Goal: Navigation & Orientation: Find specific page/section

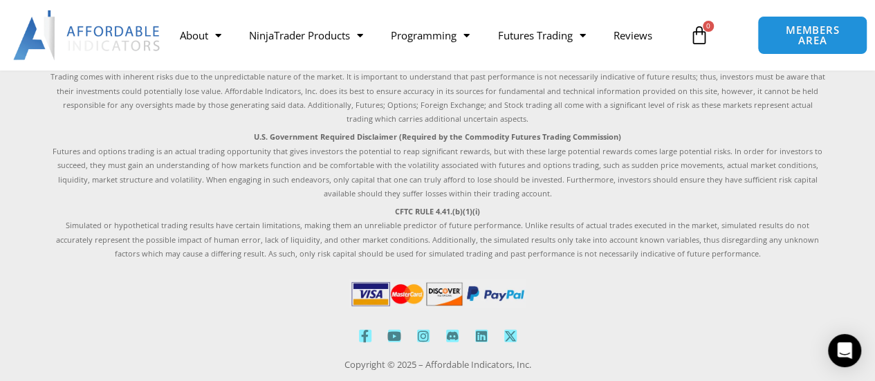
scroll to position [4377, 0]
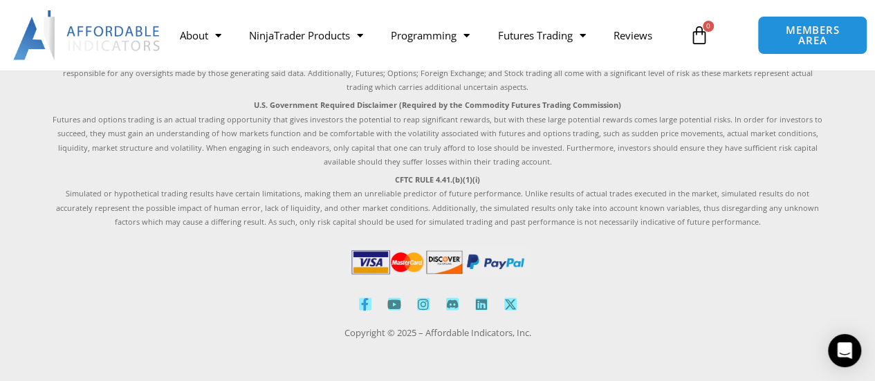
click at [364, 306] on icon at bounding box center [365, 304] width 12 height 12
click at [390, 302] on icon at bounding box center [394, 304] width 12 height 12
click at [423, 306] on icon at bounding box center [423, 304] width 12 height 12
click at [451, 306] on icon at bounding box center [452, 304] width 12 height 9
click at [476, 300] on icon at bounding box center [481, 304] width 12 height 12
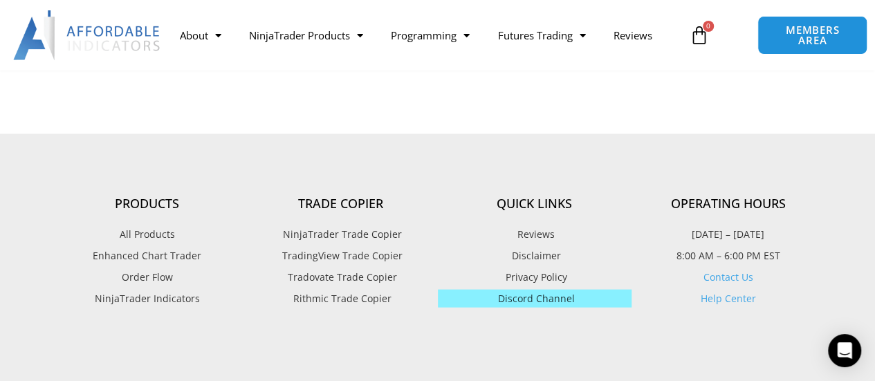
scroll to position [3952, 0]
click at [541, 271] on span "Privacy Policy" at bounding box center [534, 277] width 65 height 18
